Goal: Task Accomplishment & Management: Use online tool/utility

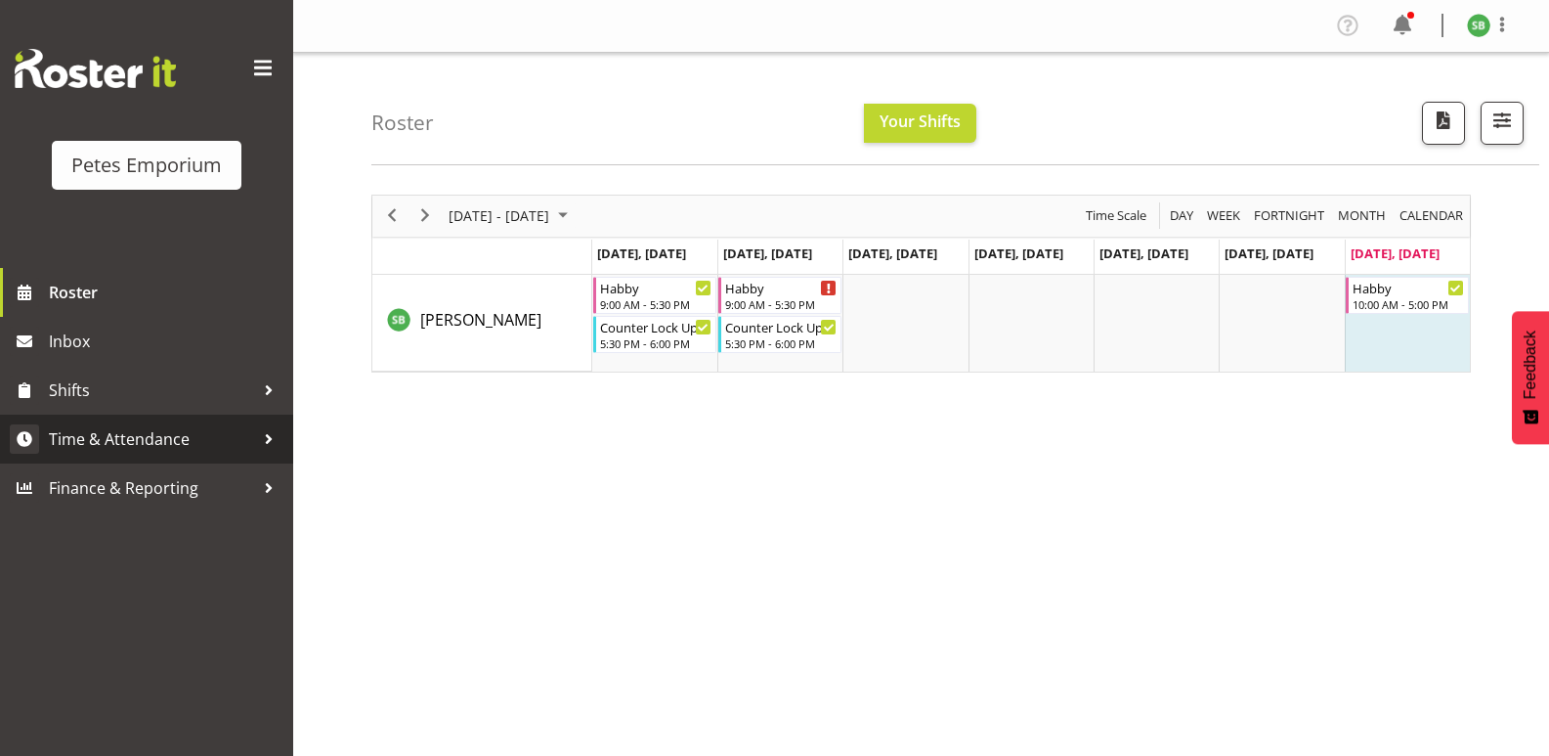
click at [164, 438] on span "Time & Attendance" at bounding box center [151, 438] width 205 height 29
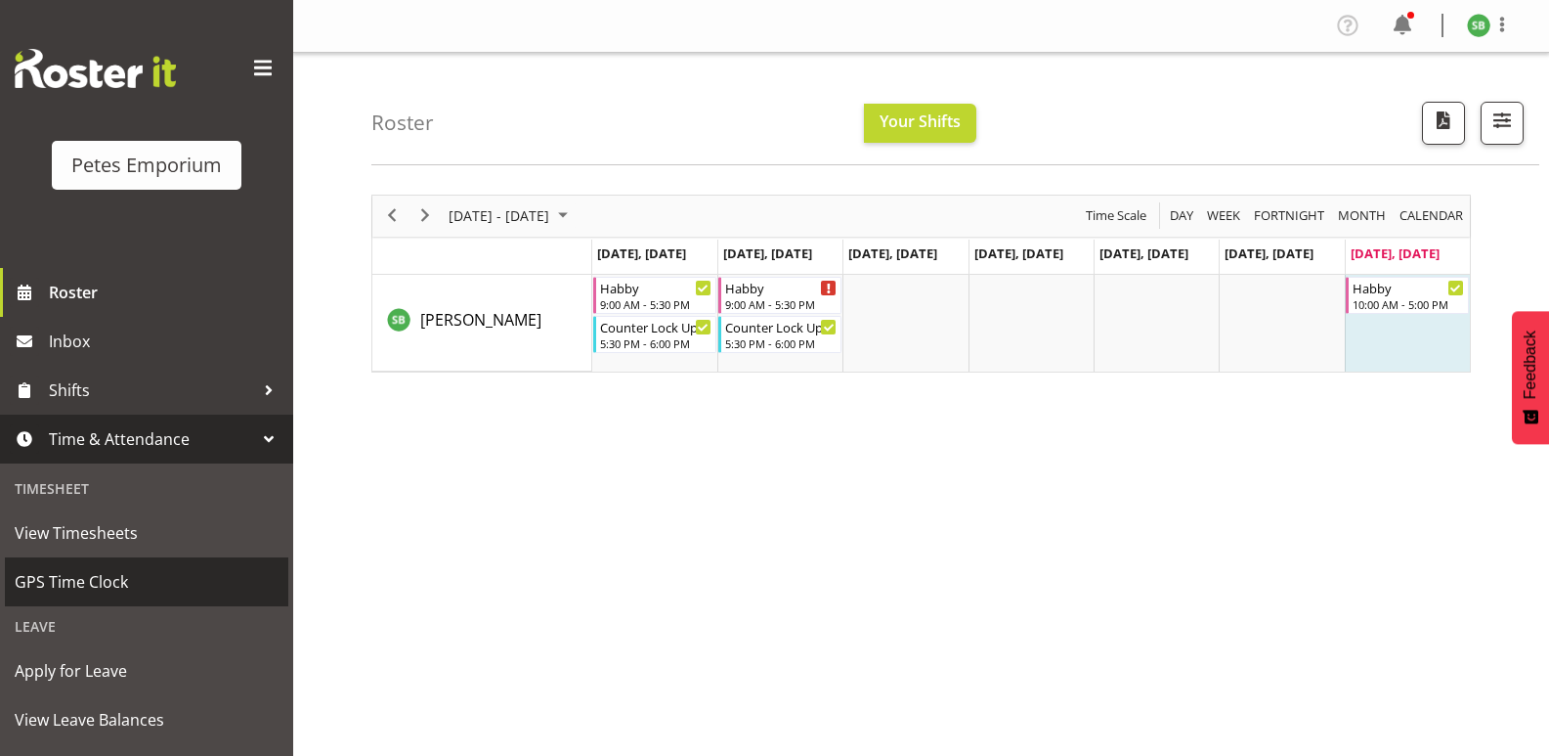
click at [101, 574] on span "GPS Time Clock" at bounding box center [147, 581] width 264 height 29
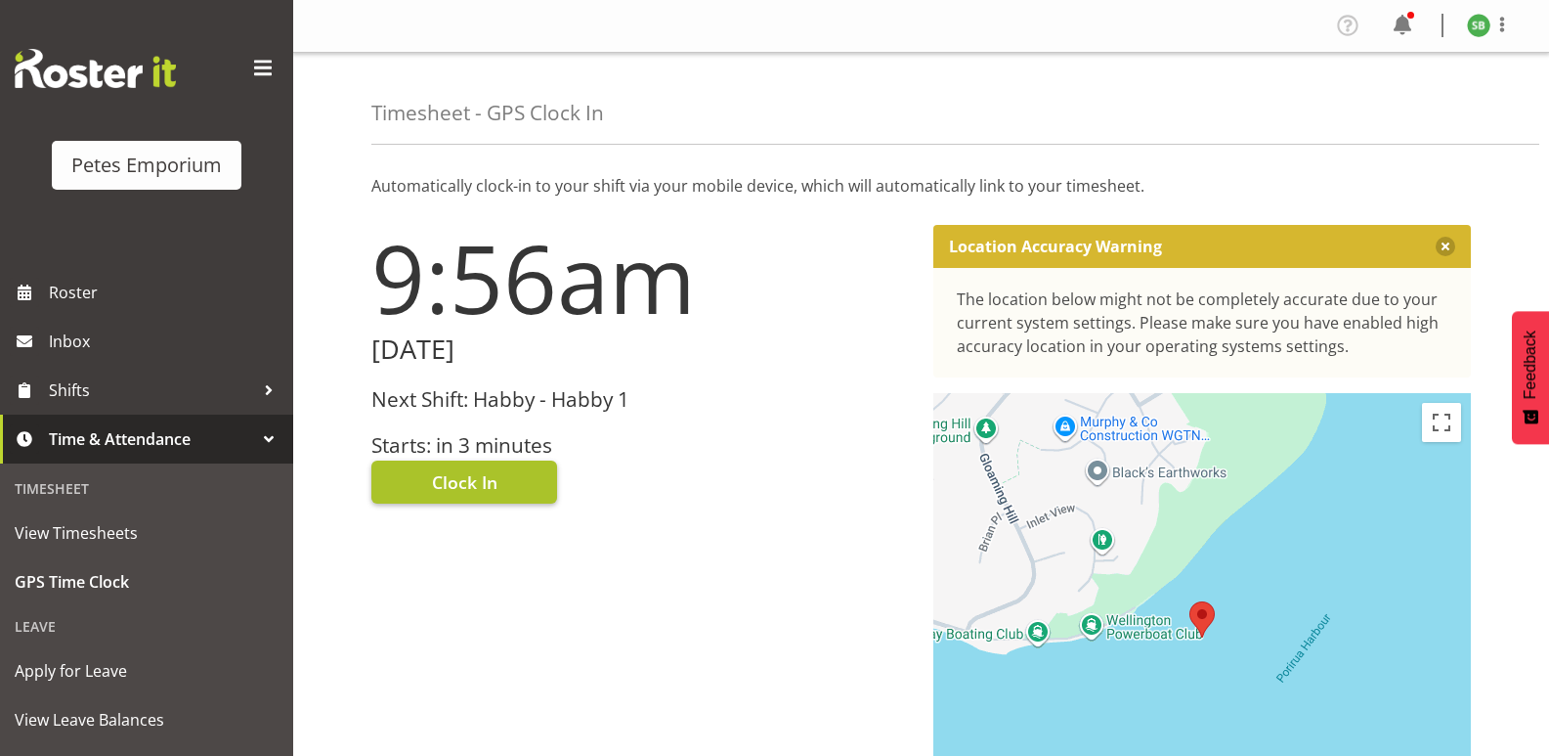
click at [478, 490] on span "Clock In" at bounding box center [464, 481] width 65 height 25
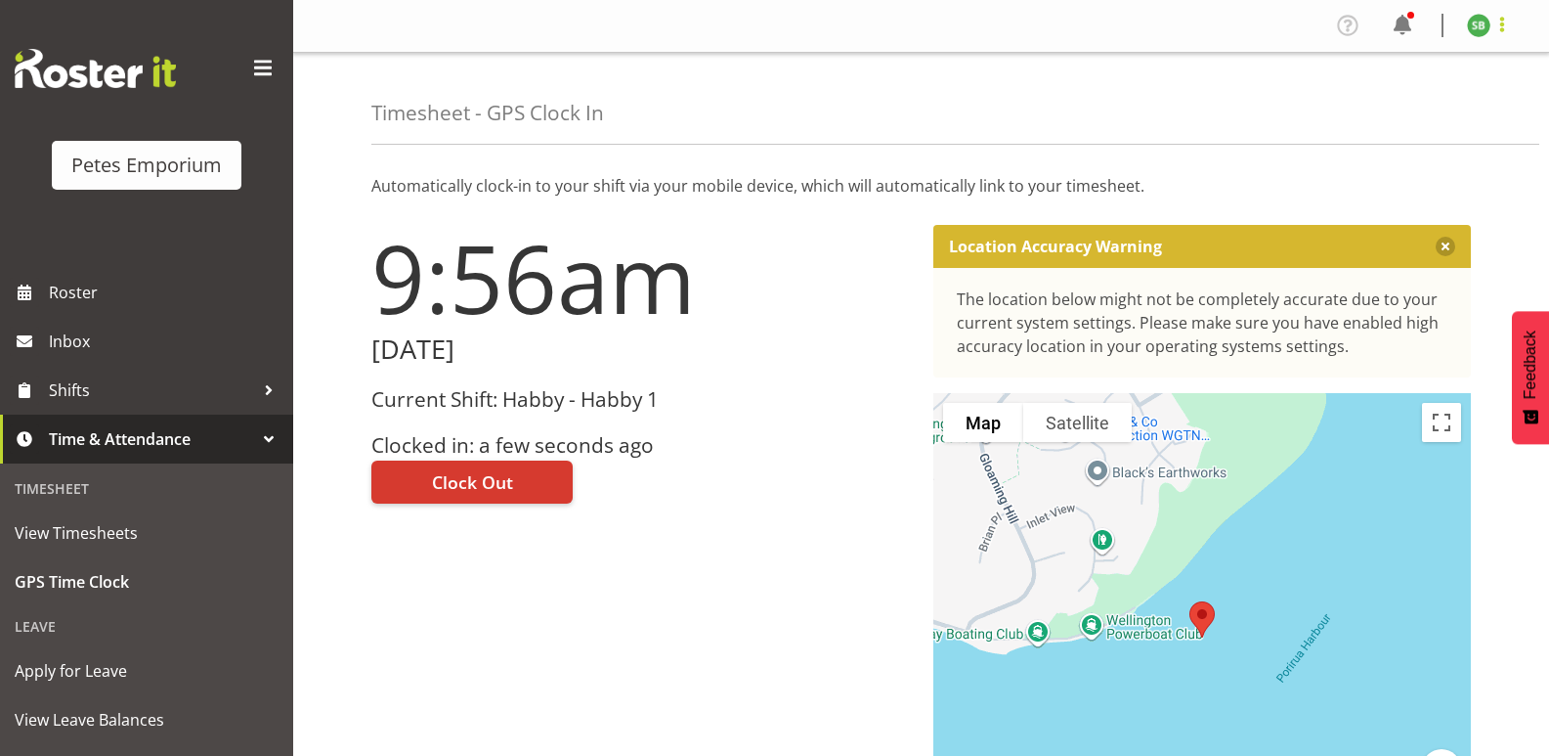
click at [1510, 29] on span at bounding box center [1502, 24] width 23 height 23
click at [1390, 111] on link "Log Out" at bounding box center [1420, 102] width 188 height 35
